Goal: Book appointment/travel/reservation

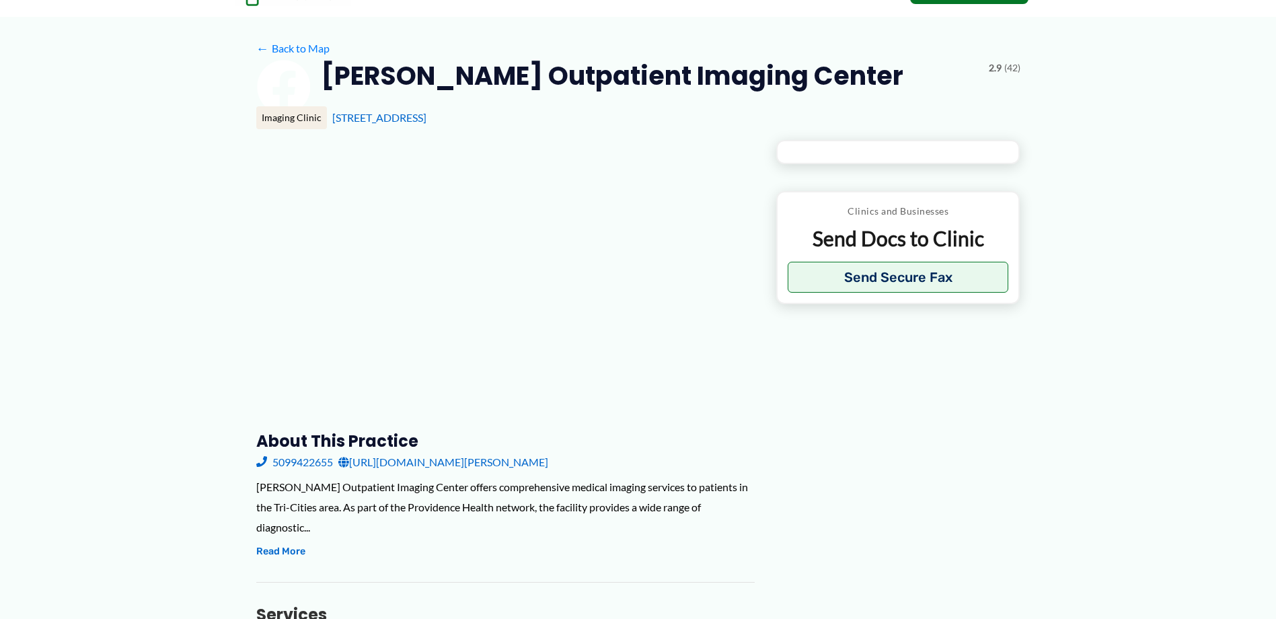
type input "**********"
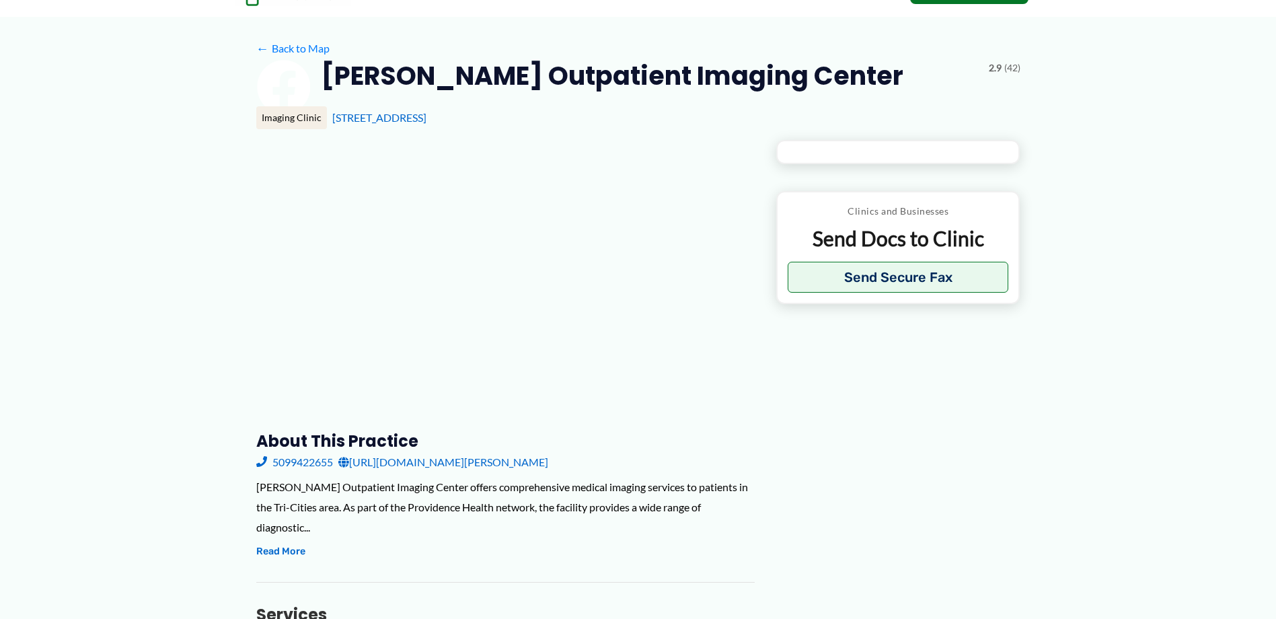
type input "**********"
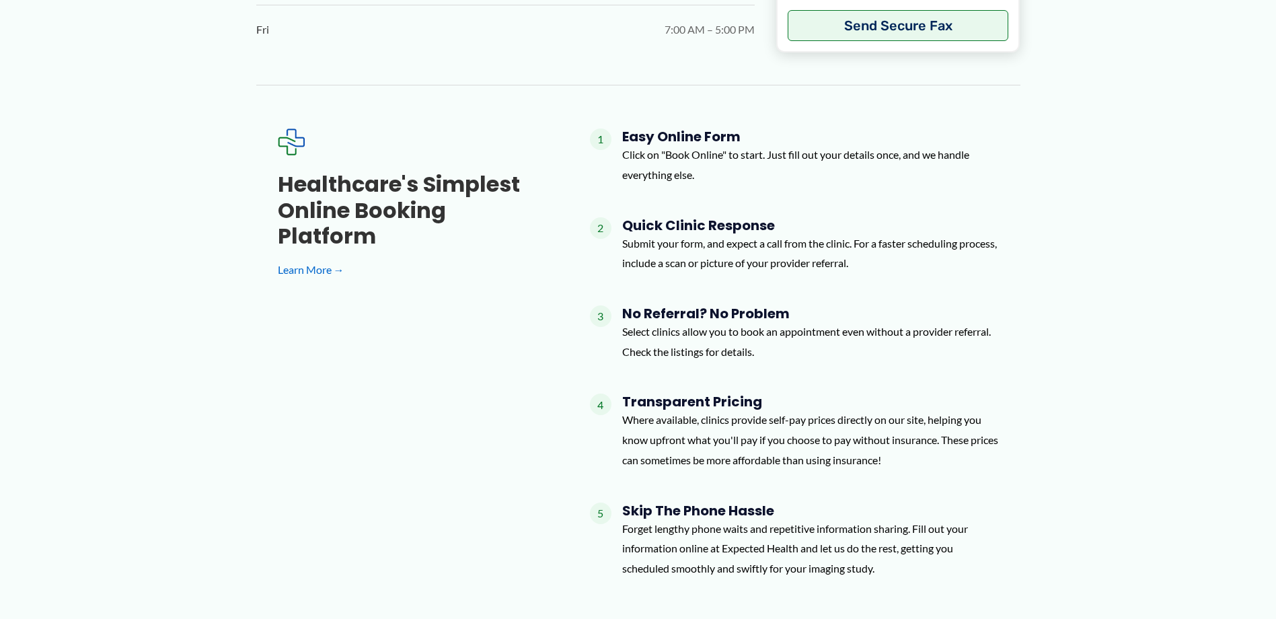
scroll to position [1614, 0]
